Goal: Transaction & Acquisition: Purchase product/service

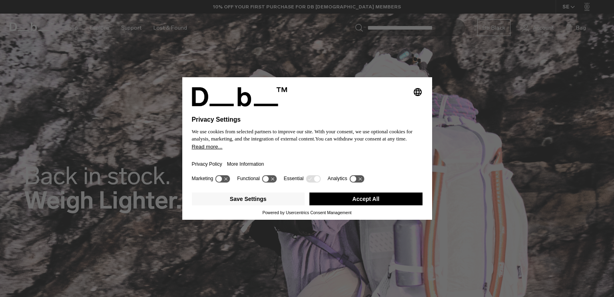
click at [360, 196] on button "Accept All" at bounding box center [365, 198] width 113 height 13
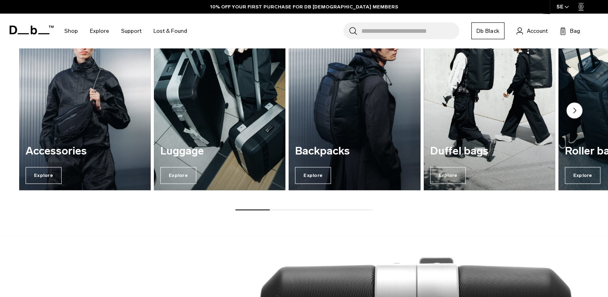
scroll to position [1024, 0]
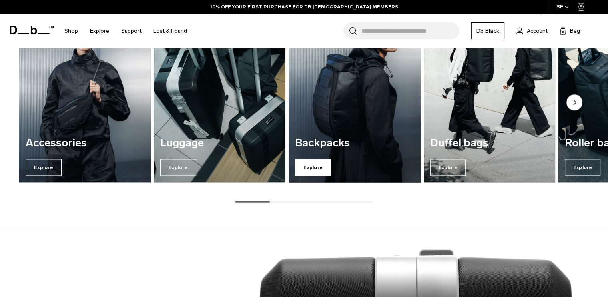
click at [309, 169] on span "Explore" at bounding box center [313, 167] width 36 height 17
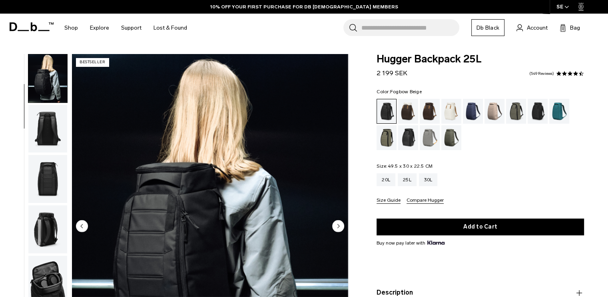
click at [495, 108] on div "Fogbow Beige" at bounding box center [495, 111] width 20 height 25
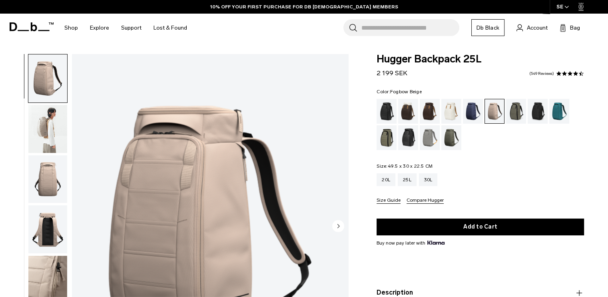
click at [340, 223] on circle "Next slide" at bounding box center [338, 225] width 12 height 12
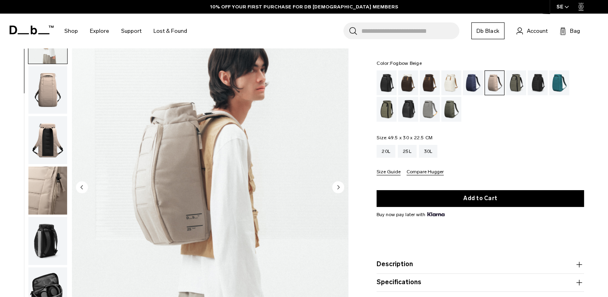
scroll to position [26, 0]
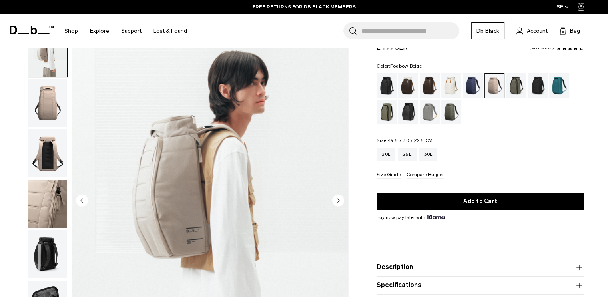
click at [340, 201] on circle "Next slide" at bounding box center [338, 200] width 12 height 12
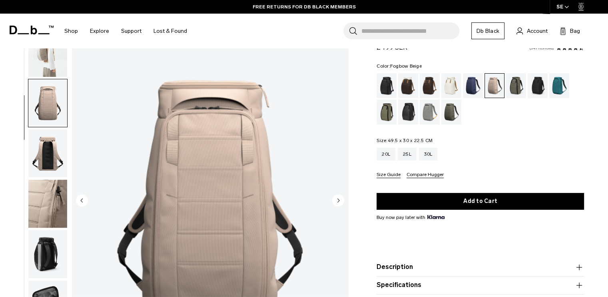
scroll to position [101, 0]
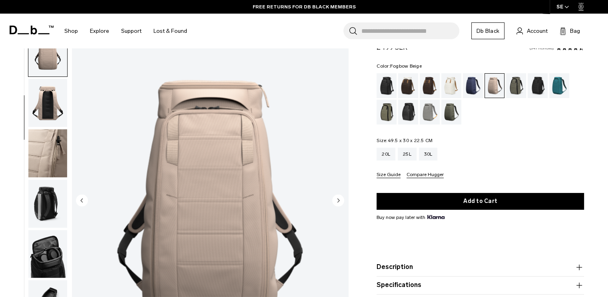
click at [340, 203] on circle "Next slide" at bounding box center [338, 200] width 12 height 12
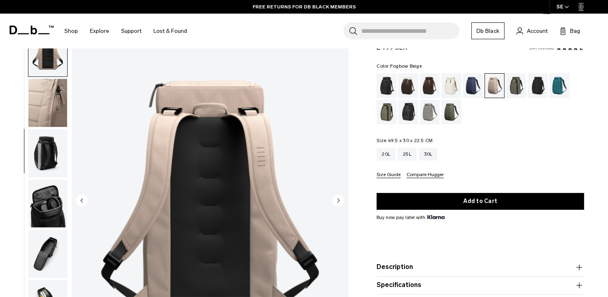
click at [340, 203] on circle "Next slide" at bounding box center [338, 200] width 12 height 12
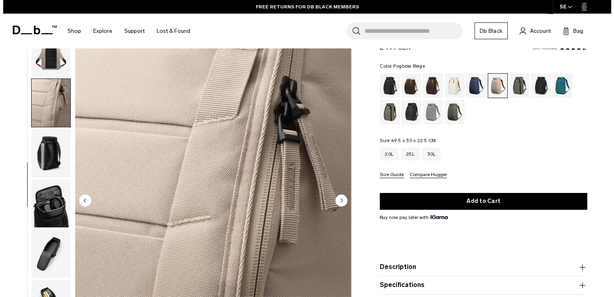
scroll to position [157, 0]
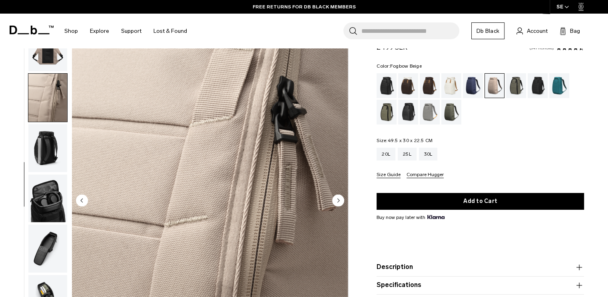
click at [340, 203] on circle "Next slide" at bounding box center [338, 200] width 12 height 12
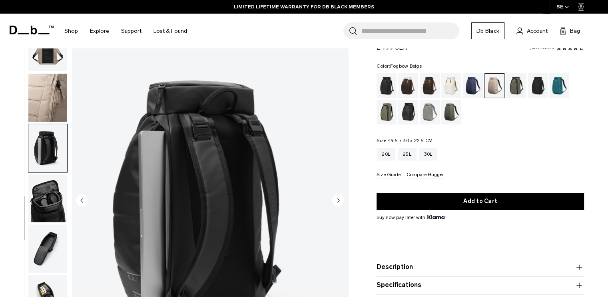
click at [340, 203] on circle "Next slide" at bounding box center [338, 200] width 12 height 12
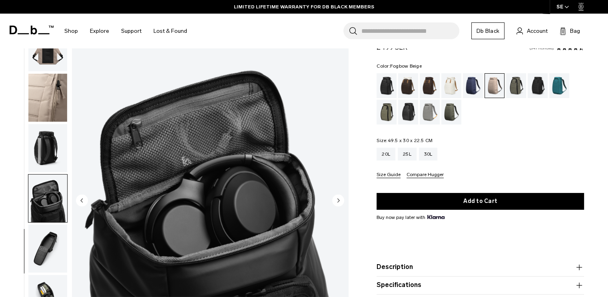
drag, startPoint x: 340, startPoint y: 203, endPoint x: 341, endPoint y: 195, distance: 8.0
click at [341, 195] on circle "Next slide" at bounding box center [338, 200] width 12 height 12
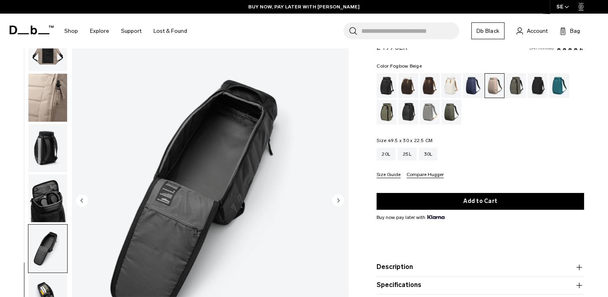
click at [338, 197] on circle "Next slide" at bounding box center [338, 200] width 12 height 12
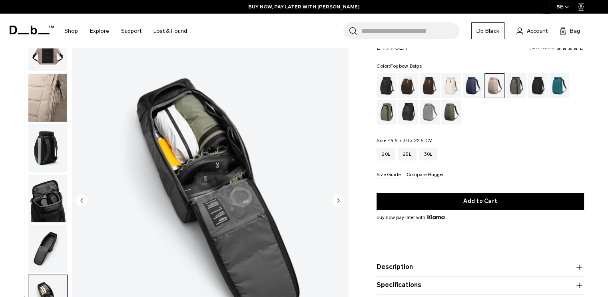
click at [338, 191] on img "9 / 10" at bounding box center [210, 200] width 276 height 345
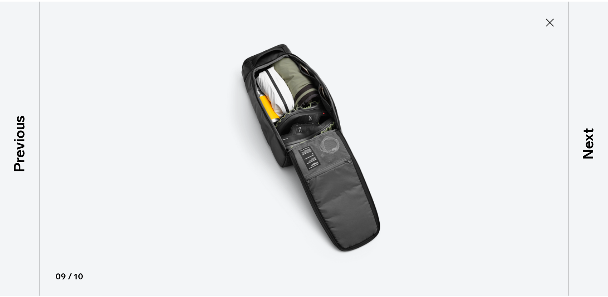
scroll to position [152, 0]
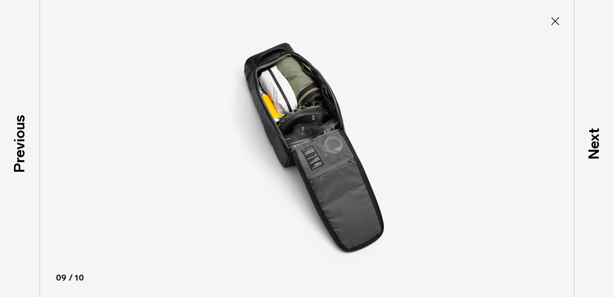
click at [555, 24] on icon at bounding box center [555, 21] width 13 height 13
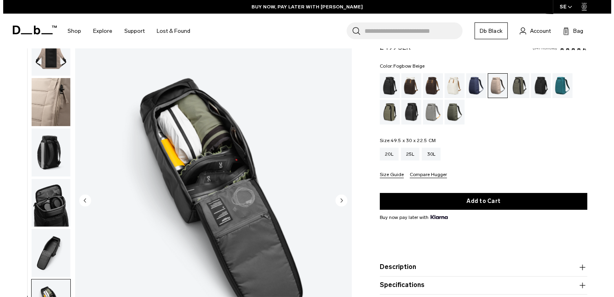
scroll to position [157, 0]
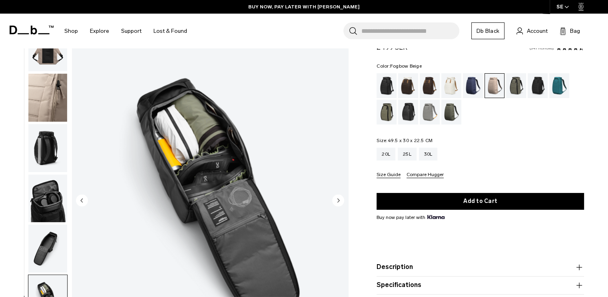
click at [337, 201] on circle "Next slide" at bounding box center [338, 200] width 12 height 12
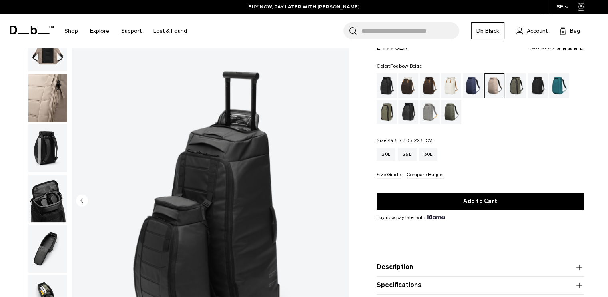
click at [337, 201] on img "10 / 10" at bounding box center [210, 200] width 276 height 345
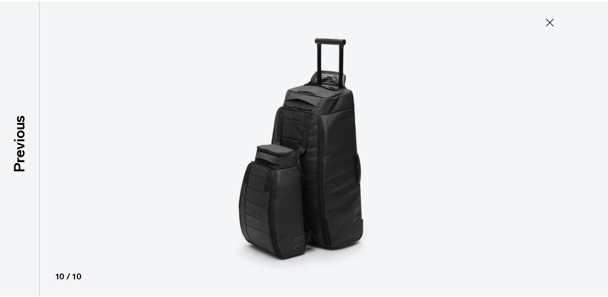
scroll to position [152, 0]
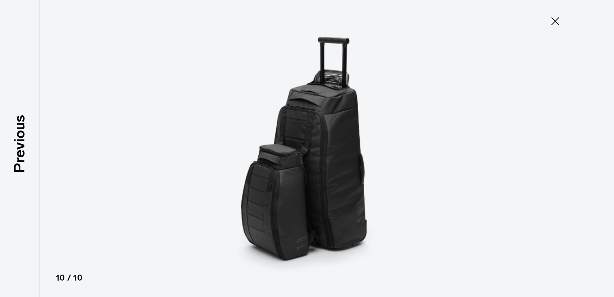
click at [556, 25] on icon at bounding box center [555, 21] width 13 height 13
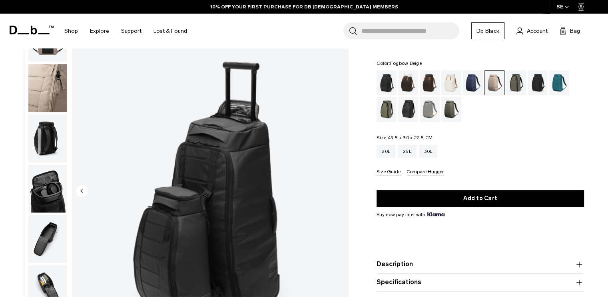
scroll to position [0, 0]
